Goal: Check status: Check status

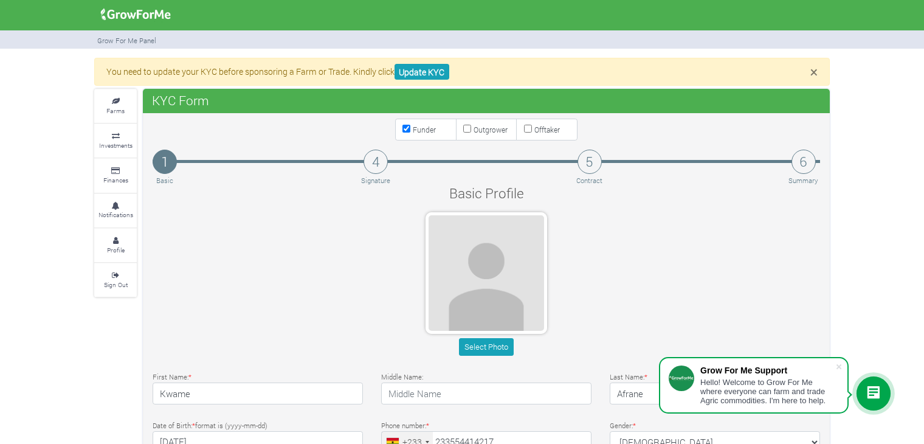
type input "55 441 4217"
click at [117, 151] on link "Investments" at bounding box center [115, 140] width 43 height 33
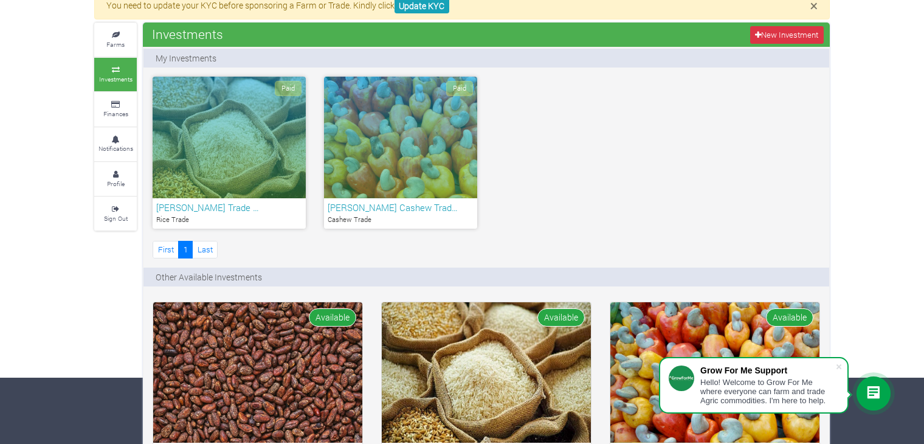
scroll to position [182, 0]
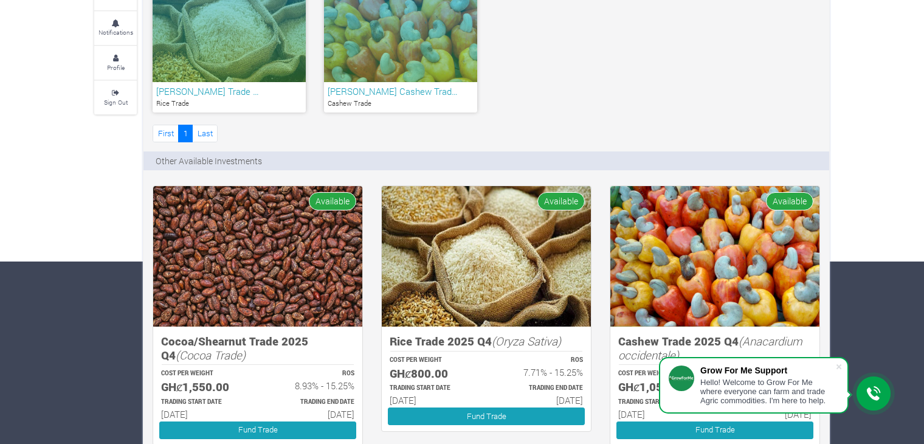
click at [372, 93] on h6 "Kwame Afrane Cashew Trad…" at bounding box center [401, 91] width 146 height 11
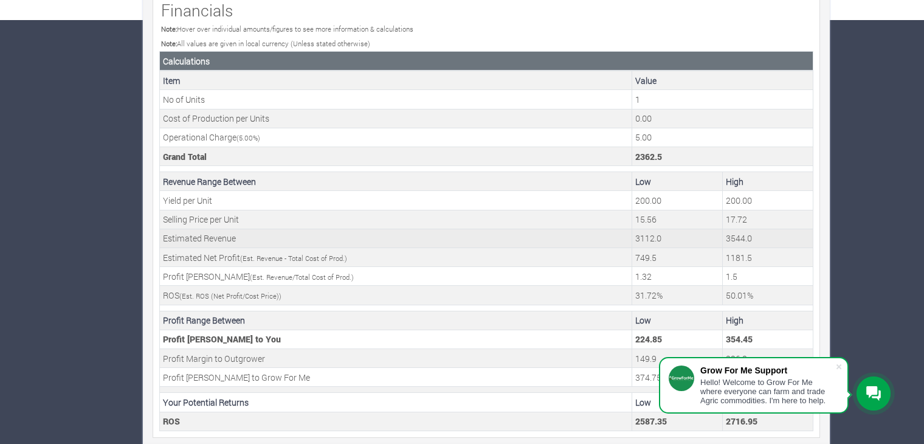
scroll to position [427, 0]
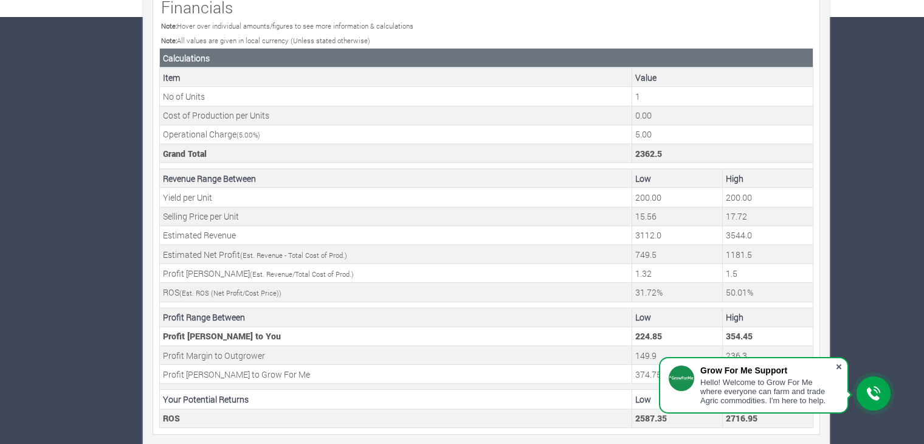
click at [836, 366] on span at bounding box center [839, 366] width 12 height 12
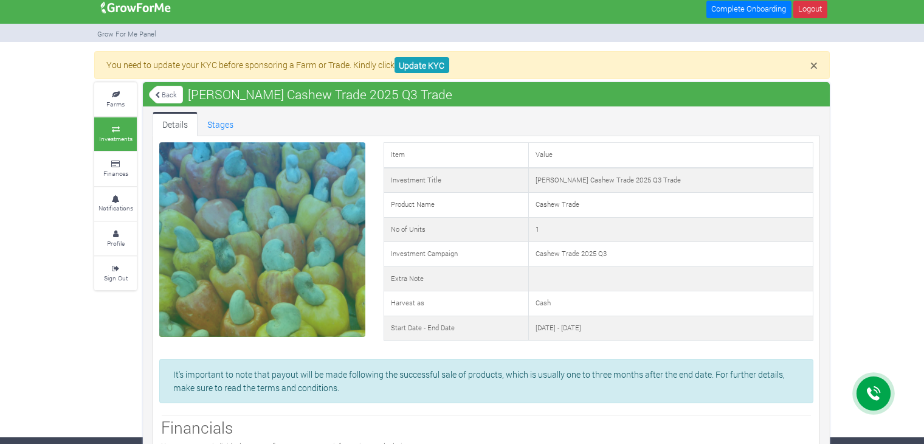
scroll to position [0, 0]
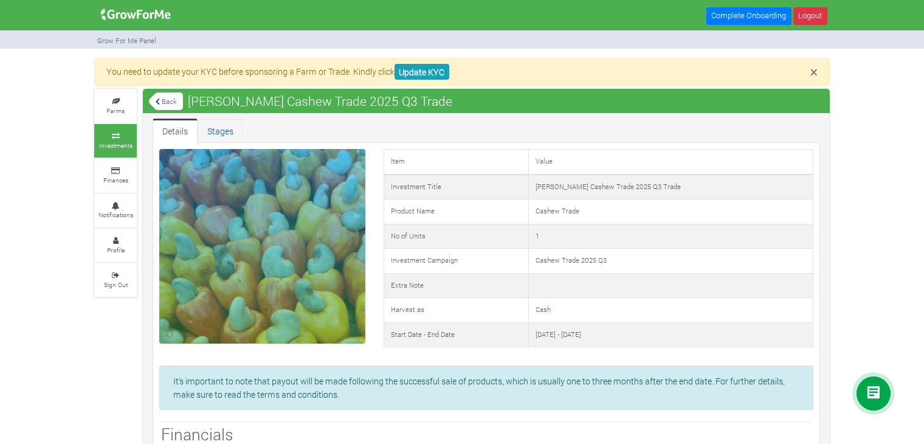
click at [210, 134] on link "Stages" at bounding box center [221, 131] width 46 height 24
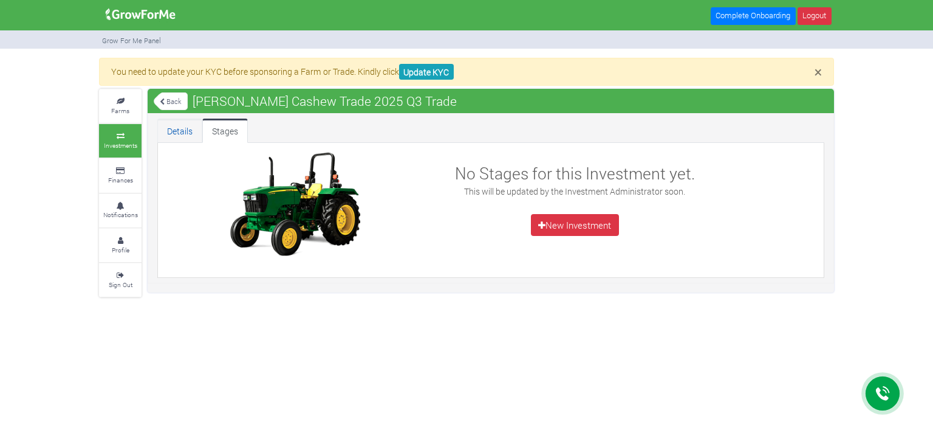
click at [177, 129] on link "Details" at bounding box center [179, 131] width 45 height 24
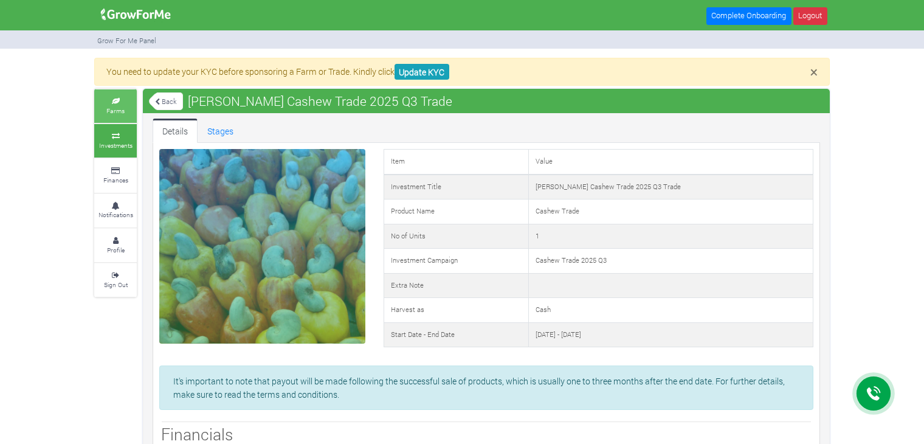
click at [122, 99] on icon at bounding box center [115, 101] width 36 height 6
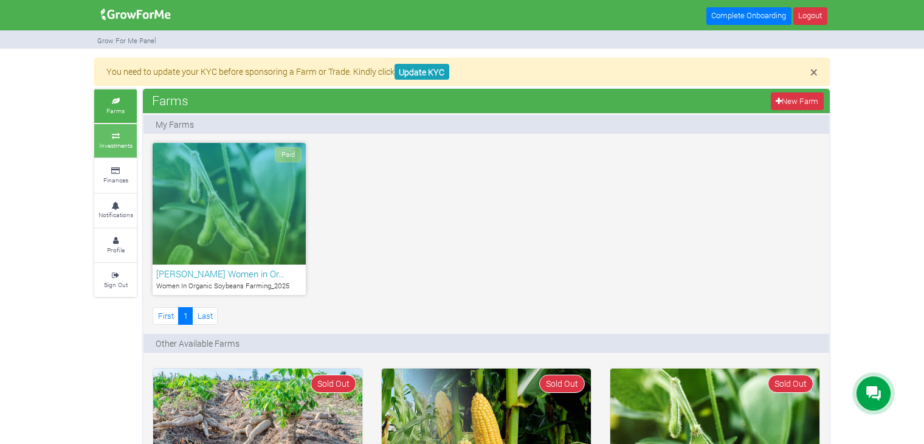
click at [117, 139] on link "Investments" at bounding box center [115, 140] width 43 height 33
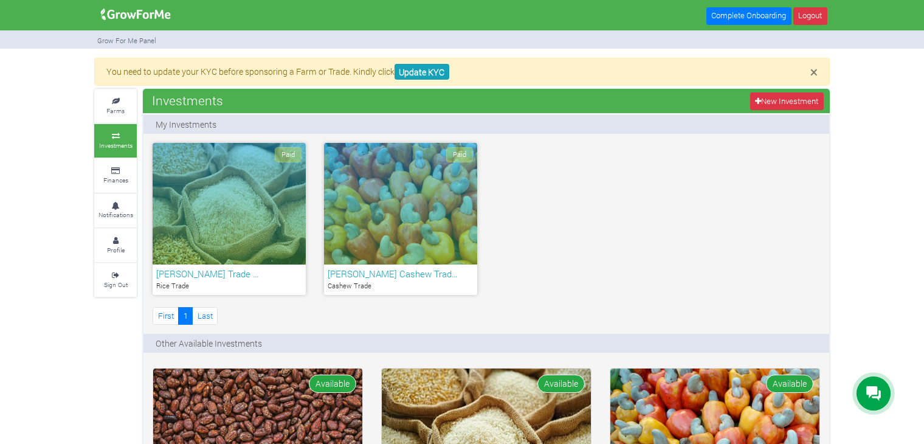
click at [256, 236] on div "Paid" at bounding box center [229, 204] width 153 height 122
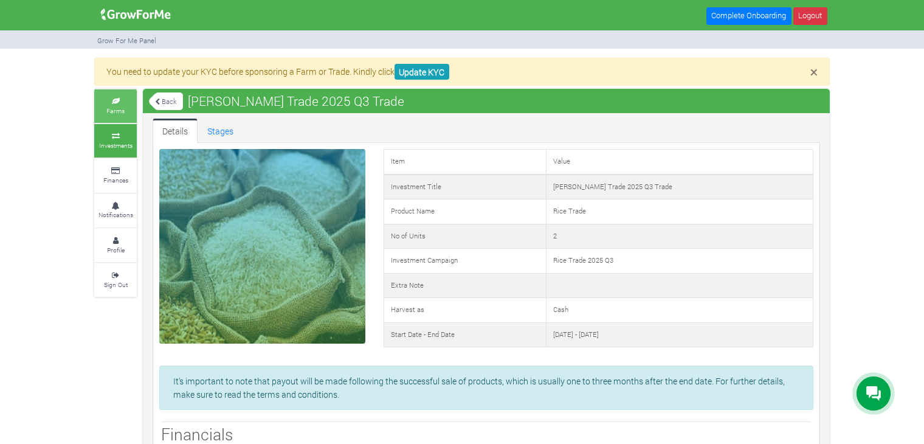
click at [112, 103] on link "Farms" at bounding box center [115, 105] width 43 height 33
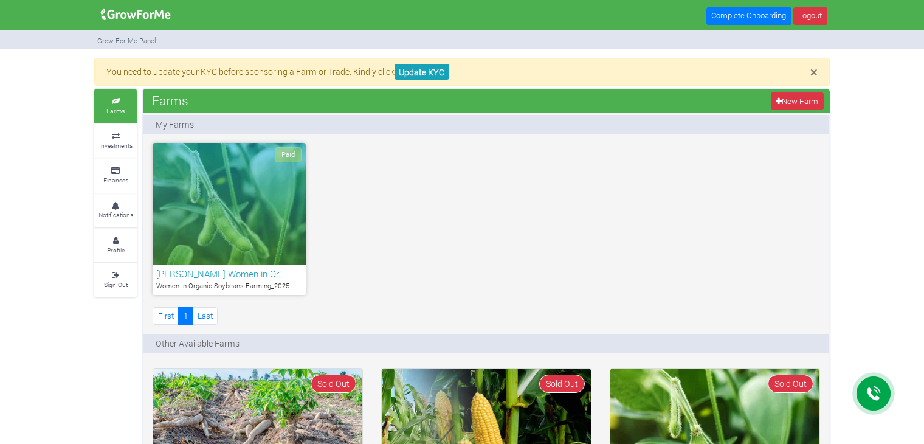
click at [239, 238] on div "Paid" at bounding box center [229, 204] width 153 height 122
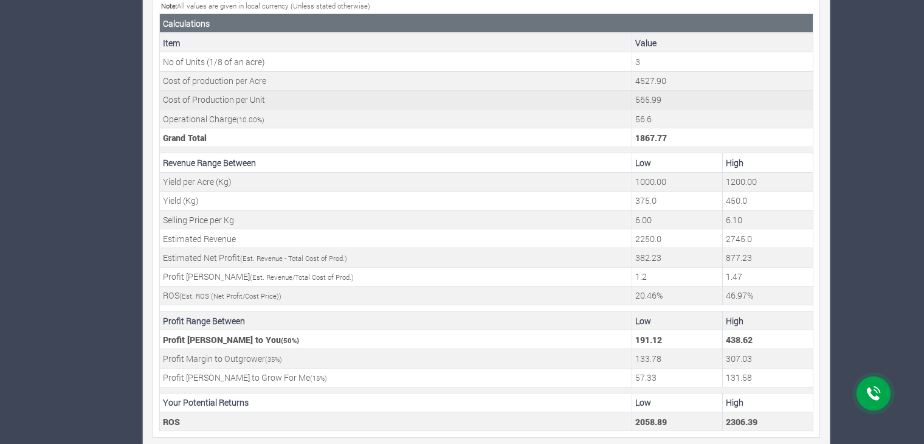
scroll to position [464, 0]
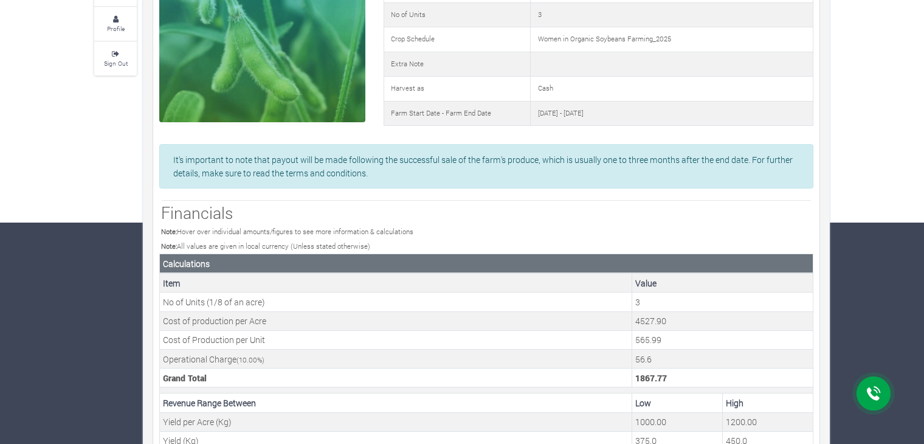
click at [442, 210] on h3 "Financials" at bounding box center [486, 212] width 650 height 19
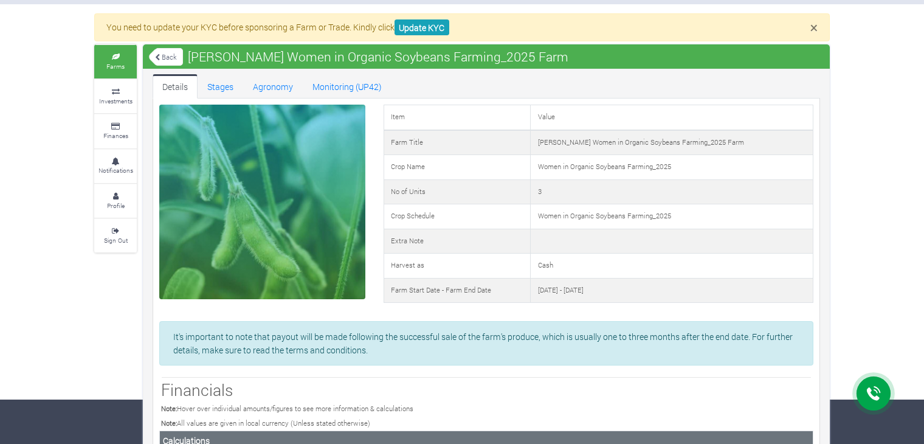
scroll to position [0, 0]
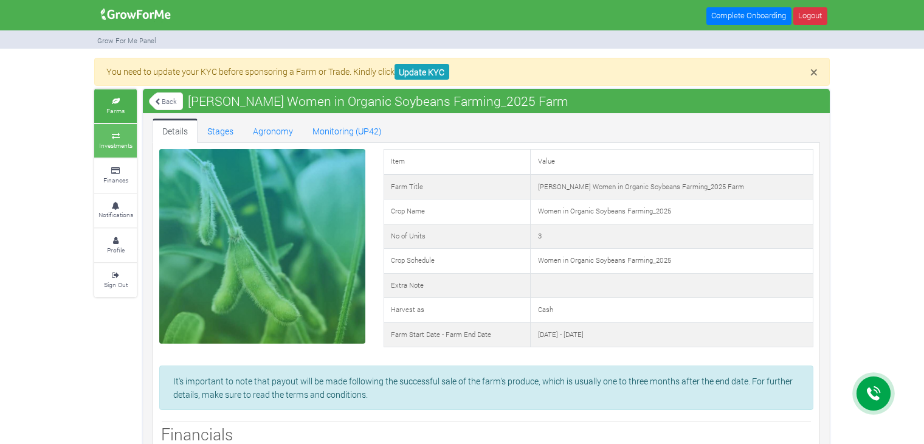
click at [126, 137] on icon at bounding box center [115, 136] width 36 height 6
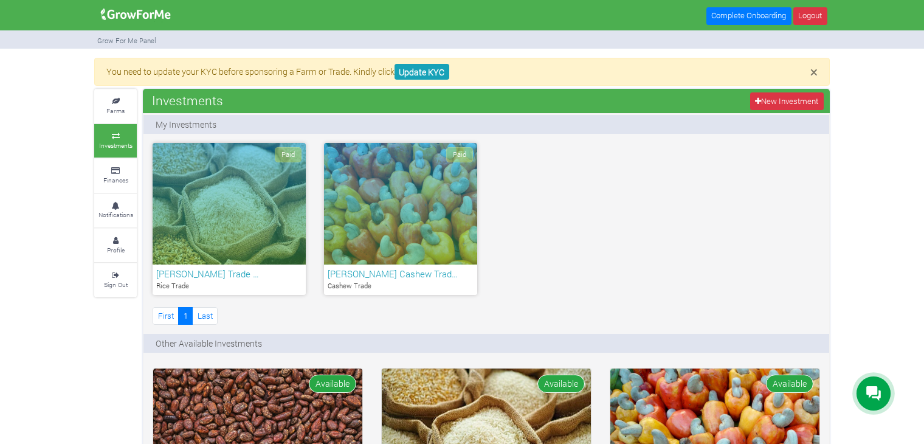
click at [204, 162] on div "Paid" at bounding box center [229, 204] width 153 height 122
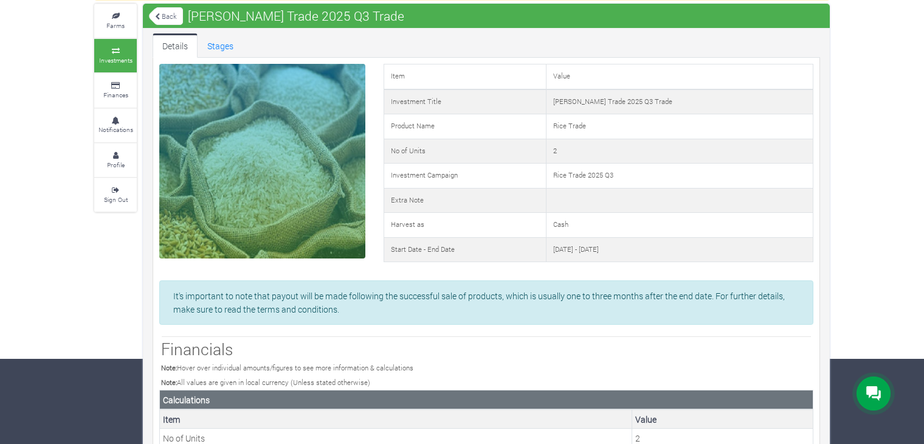
scroll to position [122, 0]
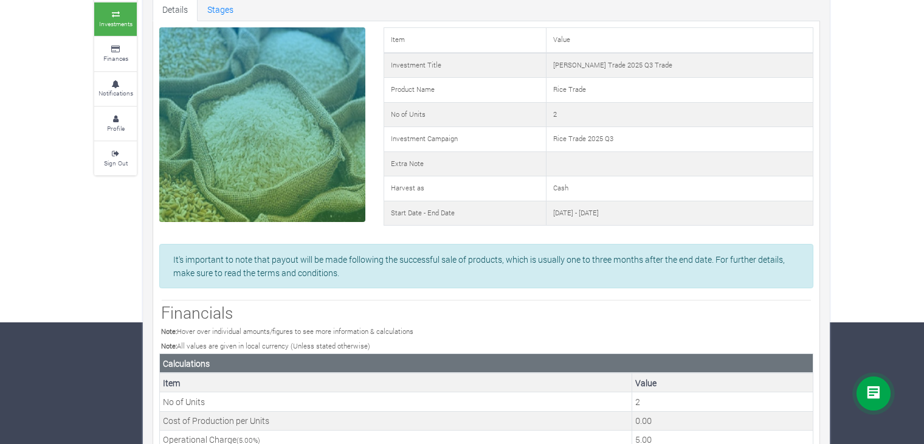
click at [127, 22] on small "Investments" at bounding box center [115, 23] width 33 height 9
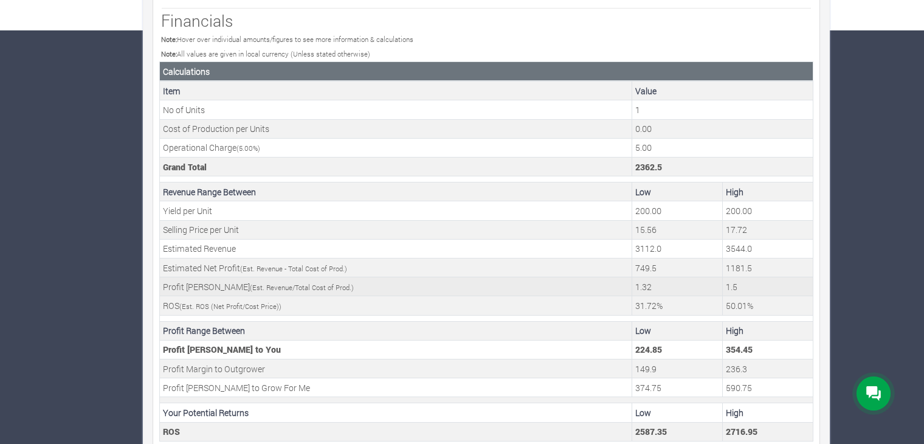
scroll to position [427, 0]
